Goal: Task Accomplishment & Management: Manage account settings

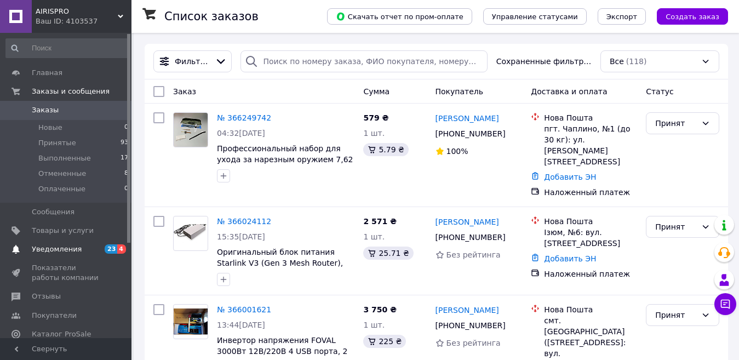
click at [59, 246] on span "Уведомления" at bounding box center [57, 249] width 50 height 10
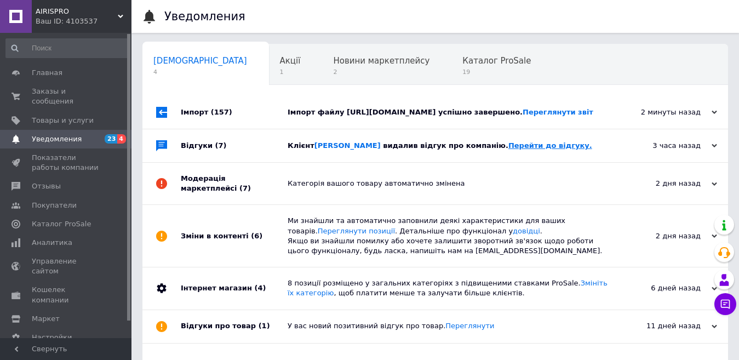
click at [509, 150] on link "Перейти до відгуку." at bounding box center [551, 145] width 84 height 8
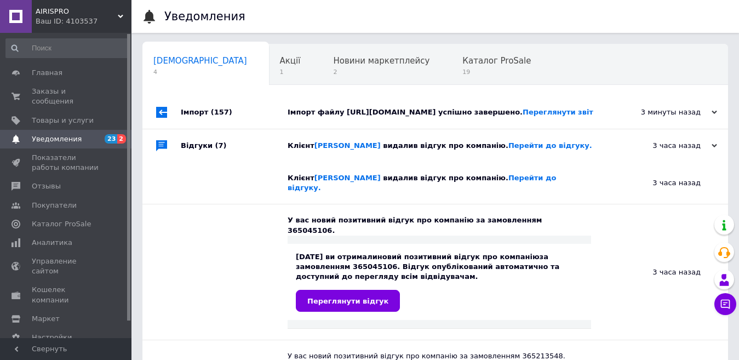
click at [179, 129] on div at bounding box center [162, 112] width 38 height 33
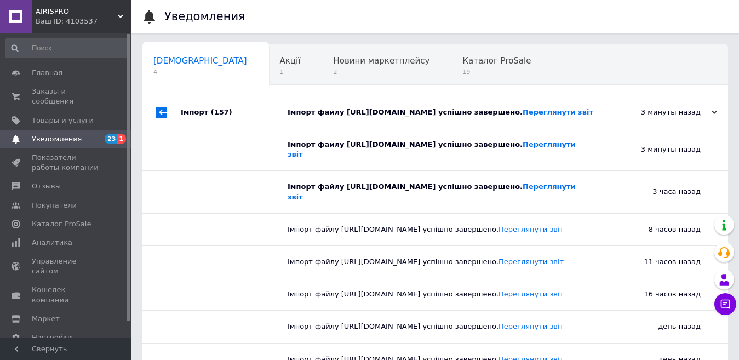
click at [179, 129] on div at bounding box center [162, 112] width 38 height 33
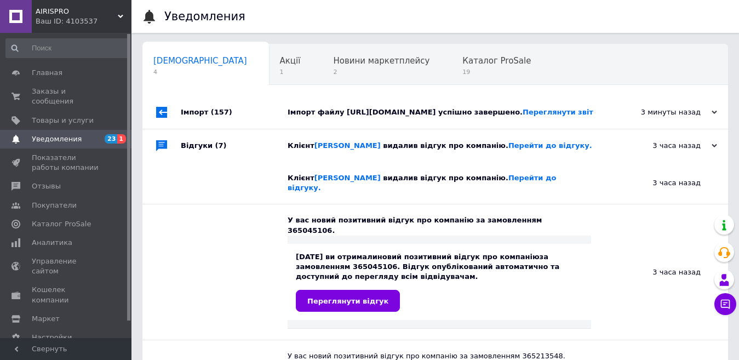
click at [208, 162] on div "Відгуки (7)" at bounding box center [234, 145] width 107 height 33
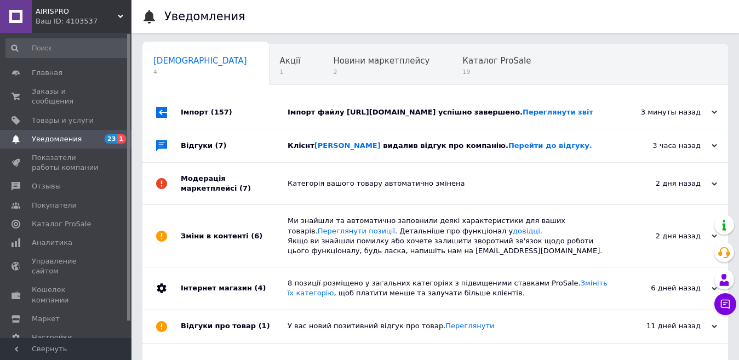
click at [203, 204] on div "Модерація маркетплейсі (7)" at bounding box center [234, 184] width 107 height 42
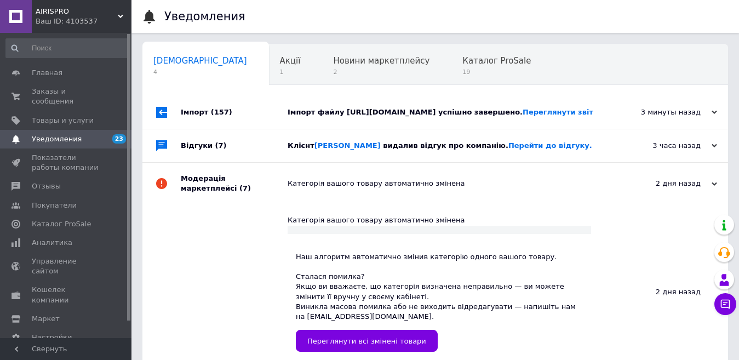
click at [203, 204] on div "Модерація маркетплейсі (7)" at bounding box center [234, 184] width 107 height 42
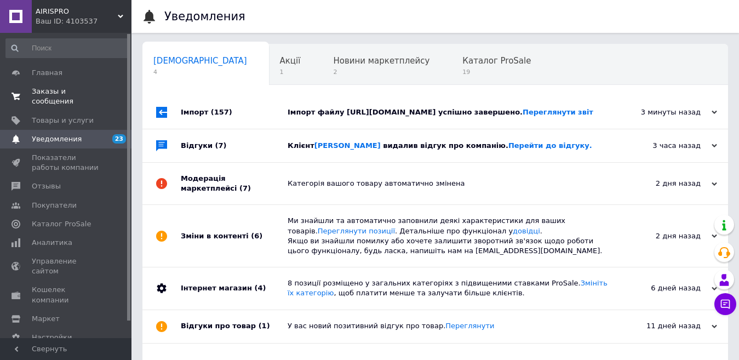
click at [69, 96] on span "Заказы и сообщения" at bounding box center [67, 97] width 70 height 20
